Goal: Navigation & Orientation: Understand site structure

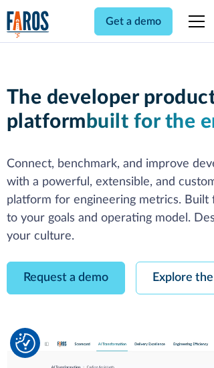
scroll to position [76, 0]
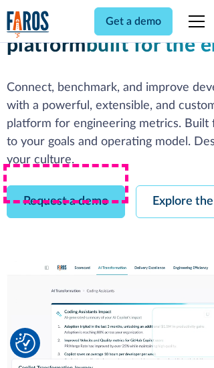
click at [66, 185] on link "Request a demo" at bounding box center [66, 201] width 118 height 33
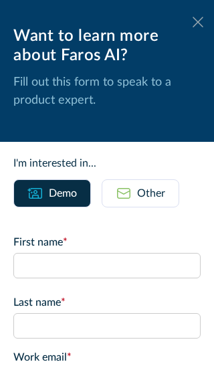
click at [198, 22] on icon at bounding box center [198, 22] width 11 height 10
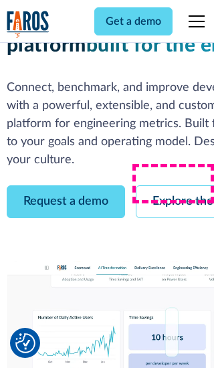
click at [175, 185] on link "Explore the platform" at bounding box center [207, 201] width 143 height 33
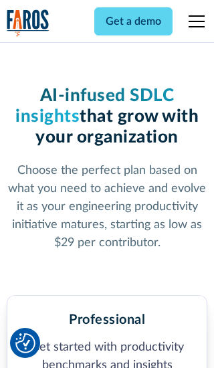
scroll to position [2074, 0]
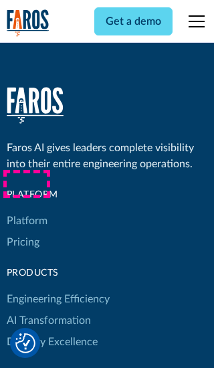
click at [26, 210] on link "Platform" at bounding box center [27, 220] width 41 height 21
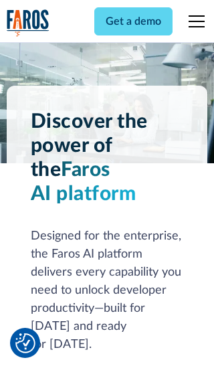
scroll to position [10483, 0]
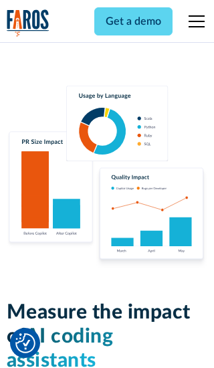
scroll to position [8274, 0]
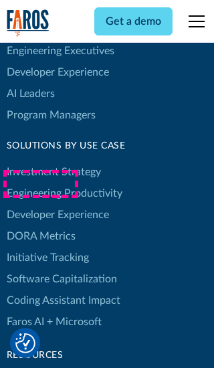
click at [40, 226] on link "DORA Metrics" at bounding box center [41, 236] width 69 height 21
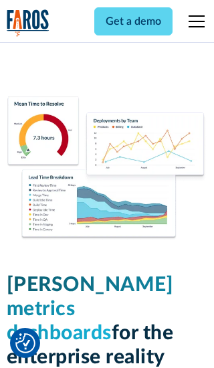
scroll to position [5860, 0]
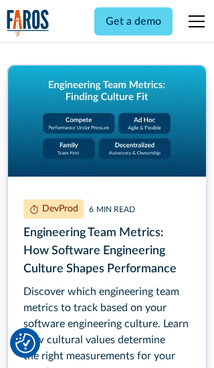
scroll to position [6044, 0]
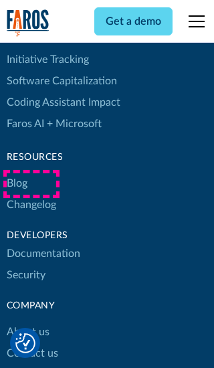
click at [31, 205] on link "Changelog" at bounding box center [32, 204] width 50 height 21
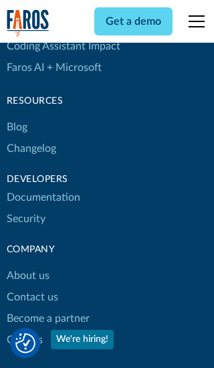
scroll to position [16166, 0]
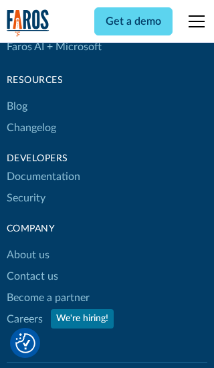
click at [27, 244] on link "About us" at bounding box center [28, 254] width 43 height 21
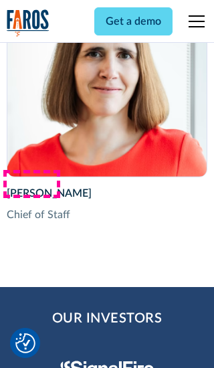
scroll to position [4615, 0]
